Goal: Transaction & Acquisition: Purchase product/service

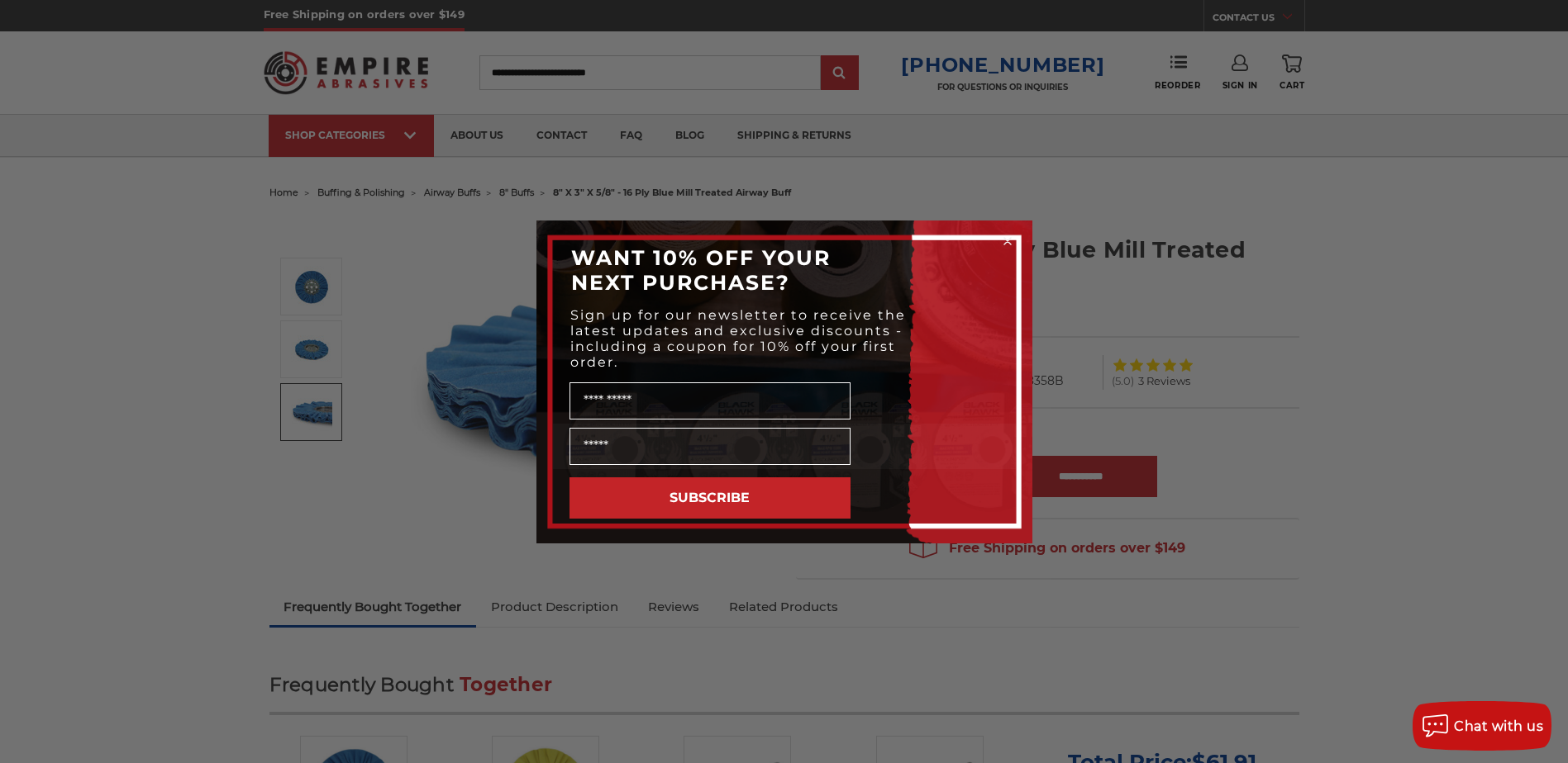
click at [1010, 239] on icon "Close dialog" at bounding box center [1007, 241] width 7 height 7
